Goal: Download file/media

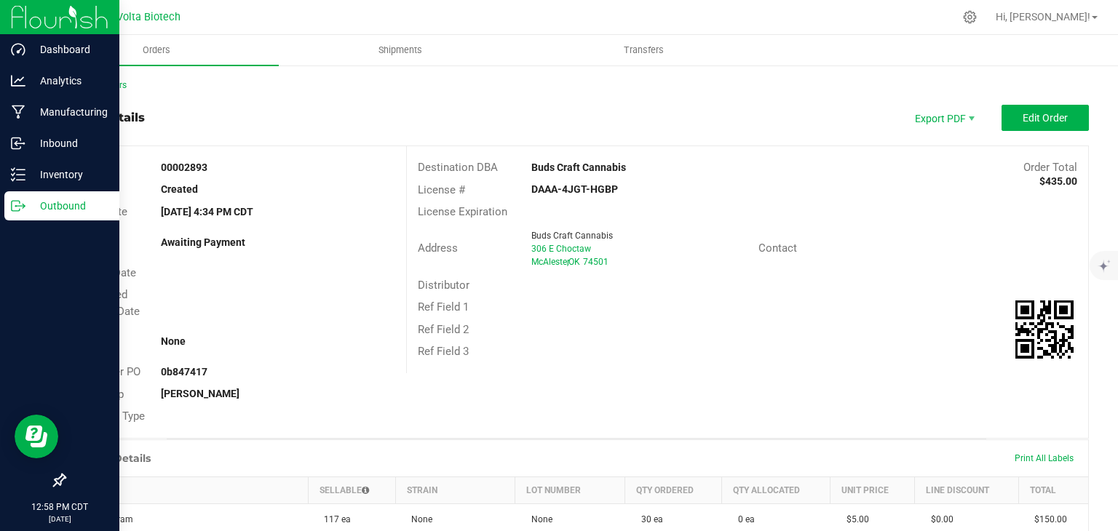
click at [53, 209] on p "Outbound" at bounding box center [68, 205] width 87 height 17
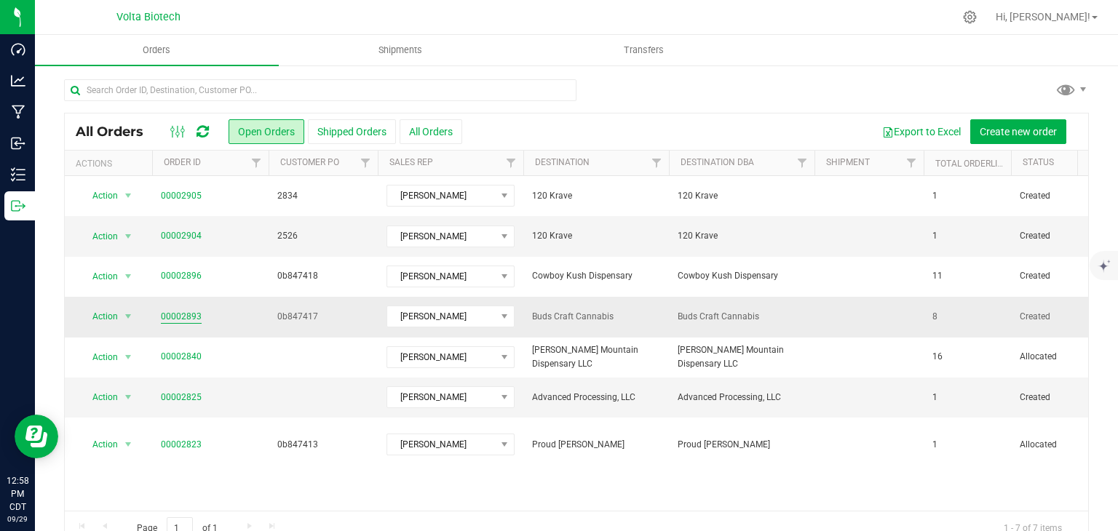
click at [180, 322] on link "00002893" at bounding box center [181, 317] width 41 height 14
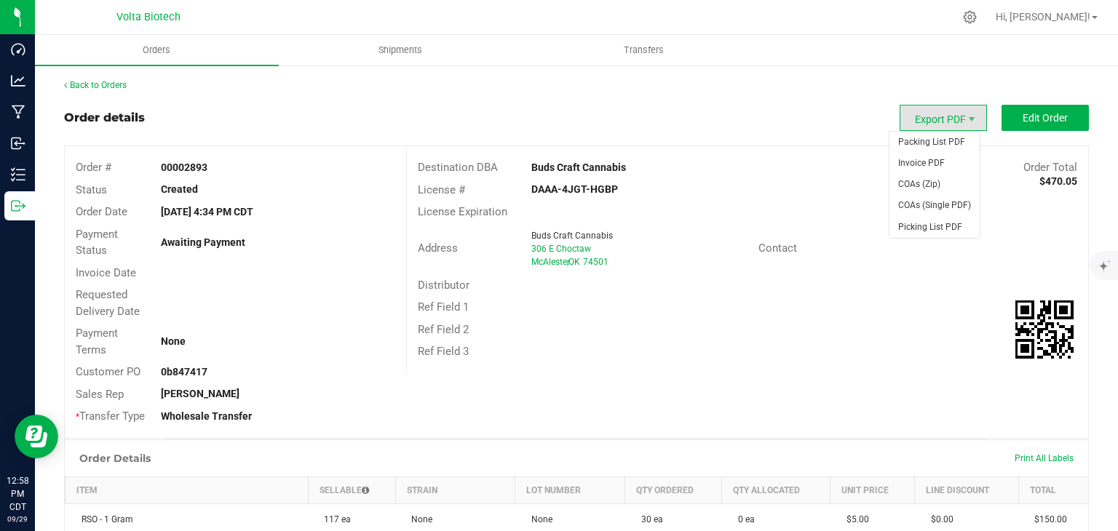
click at [945, 128] on span "Export PDF" at bounding box center [942, 118] width 87 height 26
click at [917, 164] on span "Invoice PDF" at bounding box center [934, 163] width 90 height 21
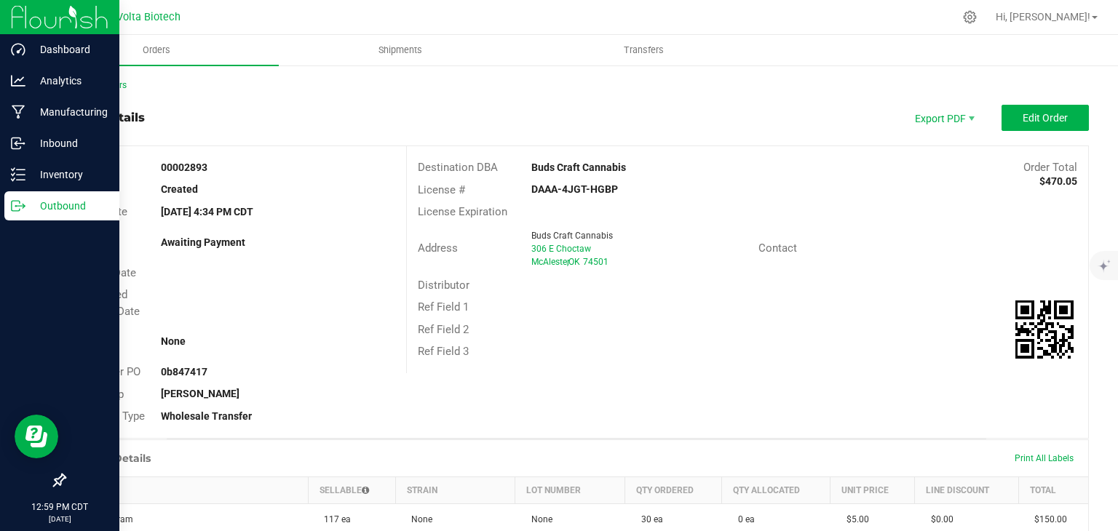
click at [53, 207] on p "Outbound" at bounding box center [68, 205] width 87 height 17
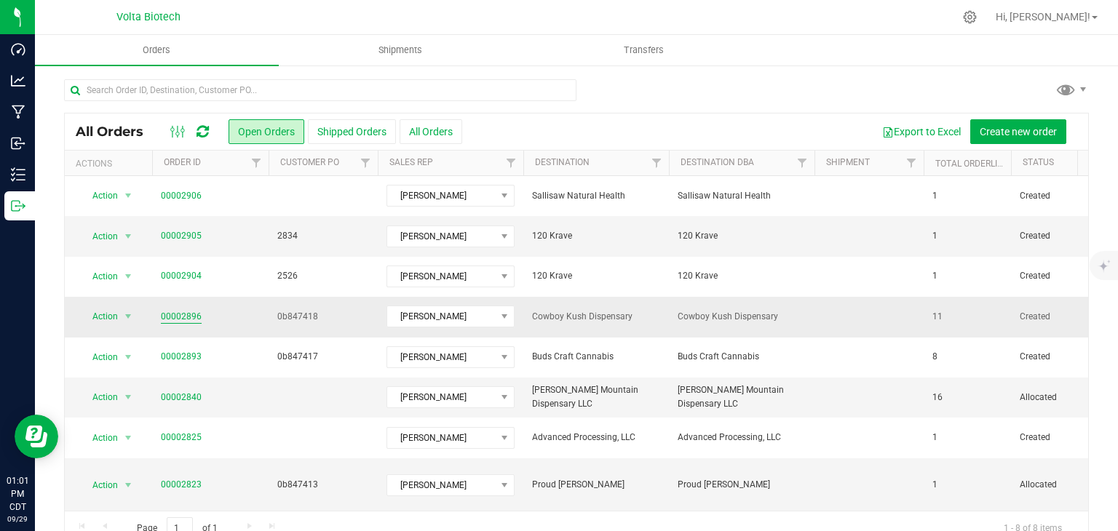
click at [194, 318] on link "00002896" at bounding box center [181, 317] width 41 height 14
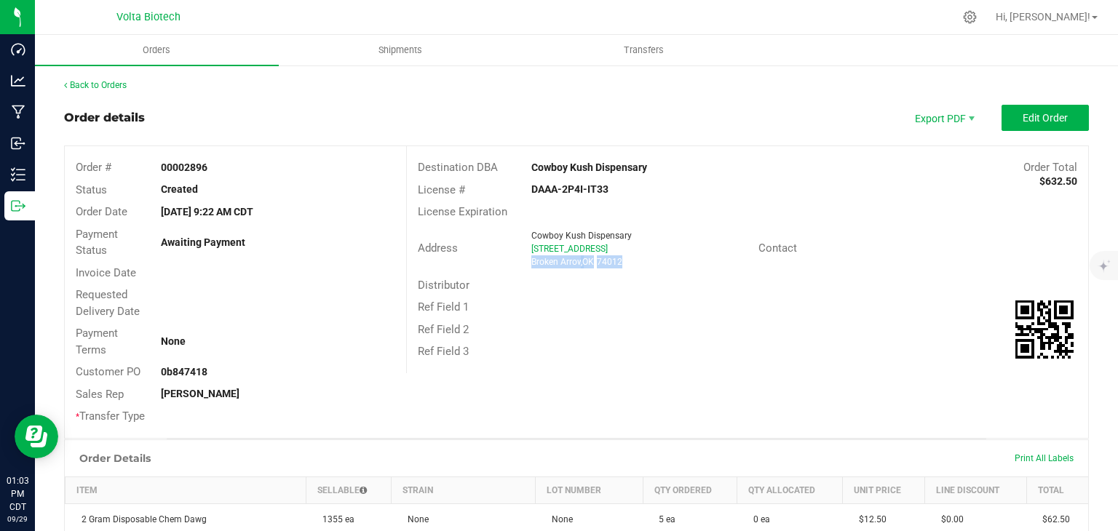
drag, startPoint x: 636, startPoint y: 263, endPoint x: 528, endPoint y: 269, distance: 107.9
click at [528, 269] on div "Address [GEOGRAPHIC_DATA] [STREET_ADDRESS]" at bounding box center [582, 248] width 351 height 45
click at [361, 417] on div "* Transfer Type" at bounding box center [235, 416] width 341 height 23
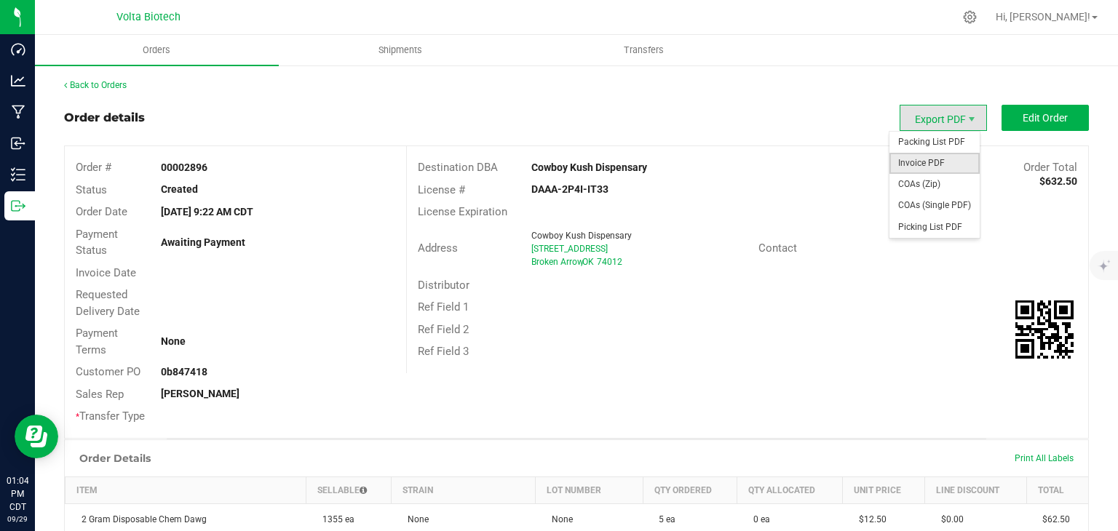
click at [918, 159] on span "Invoice PDF" at bounding box center [934, 163] width 90 height 21
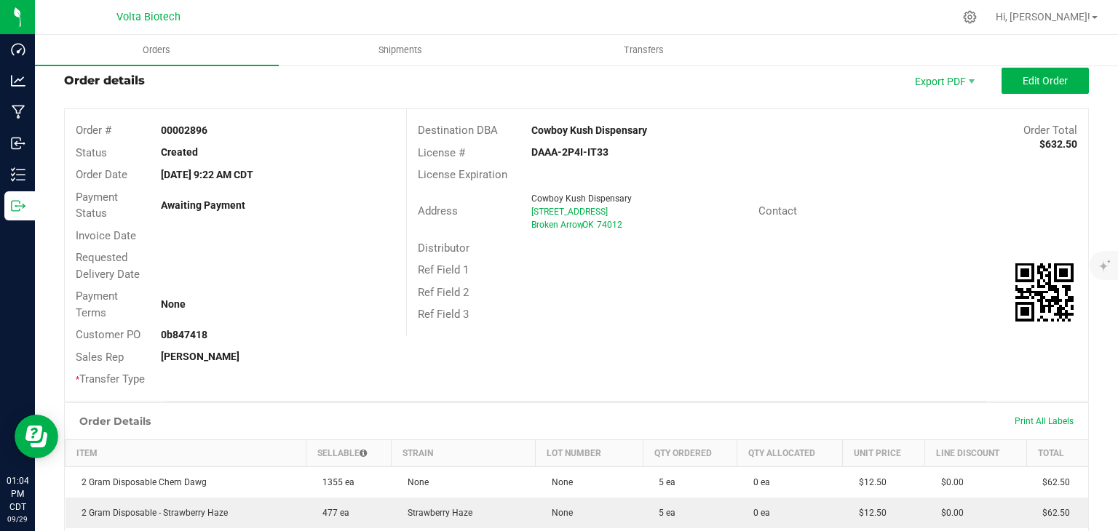
scroll to position [73, 0]
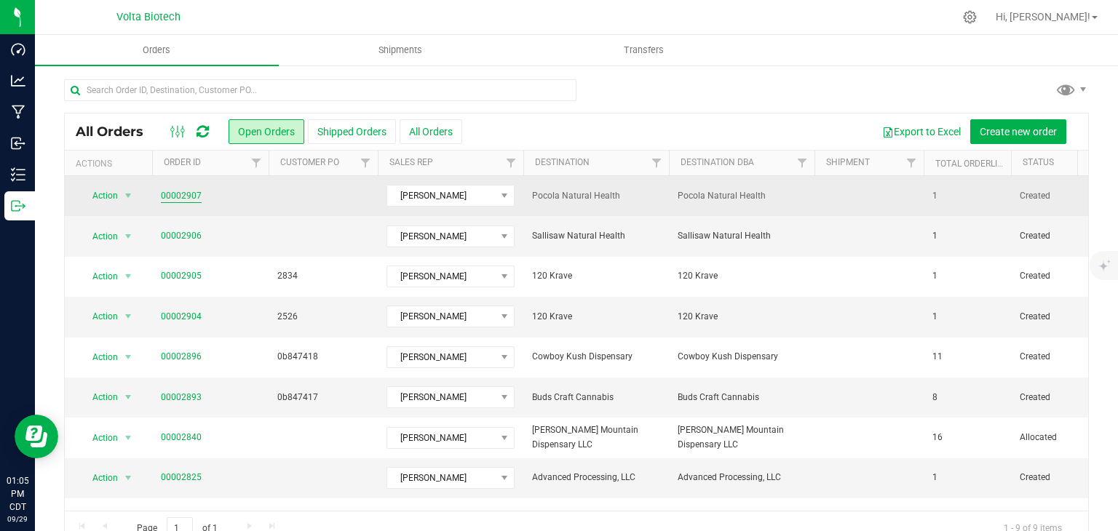
click at [169, 193] on link "00002907" at bounding box center [181, 196] width 41 height 14
